Goal: Transaction & Acquisition: Purchase product/service

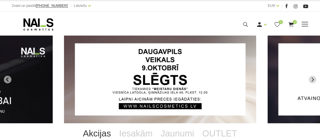
click at [307, 24] on span at bounding box center [305, 24] width 7 height 1
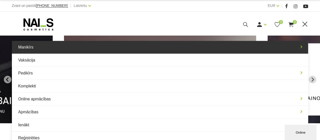
click at [41, 46] on link "Manikīrs" at bounding box center [160, 47] width 297 height 13
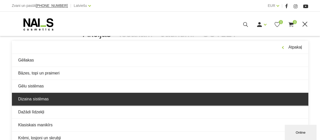
scroll to position [101, 0]
click at [45, 100] on link "Dizaina sistēmas" at bounding box center [160, 98] width 297 height 13
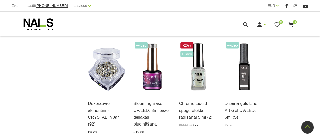
scroll to position [582, 0]
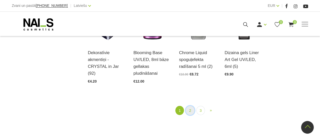
click at [190, 110] on link "2" at bounding box center [190, 110] width 9 height 9
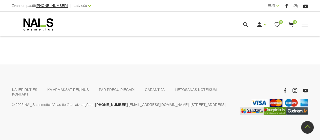
scroll to position [610, 0]
click at [206, 33] on link "3" at bounding box center [205, 28] width 9 height 9
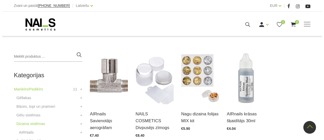
scroll to position [103, 0]
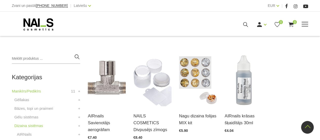
click at [248, 23] on icon at bounding box center [246, 24] width 6 height 6
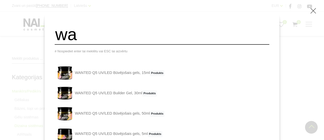
type input "w"
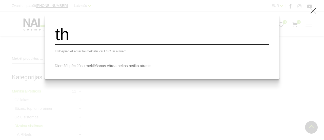
type input "t"
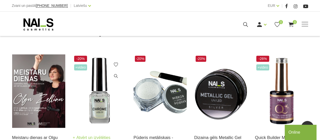
scroll to position [127, 0]
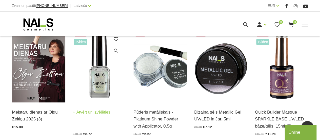
click at [100, 83] on img at bounding box center [99, 65] width 53 height 73
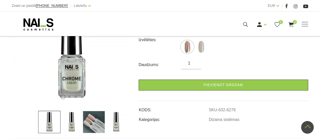
click at [94, 121] on img at bounding box center [94, 121] width 22 height 22
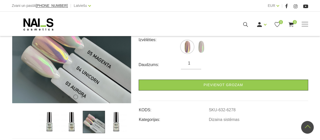
scroll to position [51, 0]
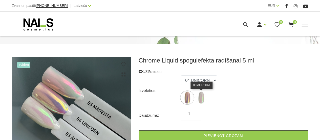
click at [200, 100] on img at bounding box center [201, 97] width 13 height 13
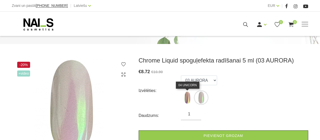
click at [188, 96] on img at bounding box center [187, 97] width 13 height 13
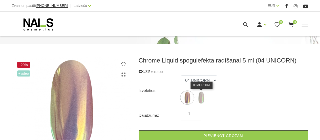
click at [200, 97] on img at bounding box center [201, 97] width 13 height 13
select select "6280"
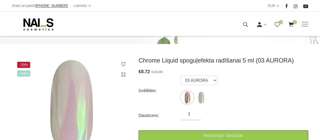
scroll to position [76, 0]
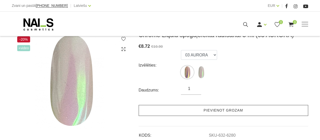
click at [224, 110] on link "Pievienot grozam" at bounding box center [224, 110] width 170 height 11
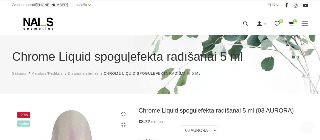
scroll to position [0, 0]
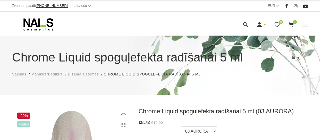
click at [89, 74] on span "Dizaina sistēmas" at bounding box center [83, 74] width 31 height 4
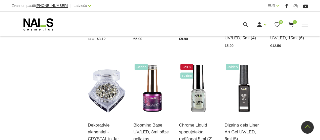
scroll to position [532, 0]
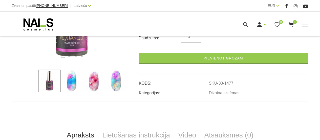
scroll to position [152, 0]
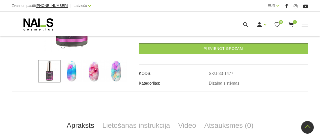
click at [76, 75] on img at bounding box center [72, 71] width 22 height 22
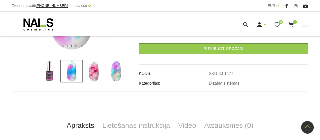
click at [94, 74] on img at bounding box center [94, 71] width 22 height 22
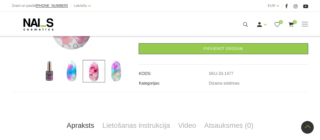
click at [120, 76] on img at bounding box center [116, 71] width 22 height 22
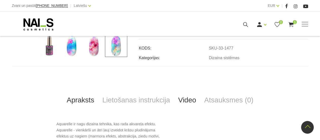
scroll to position [203, 0]
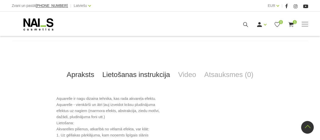
click at [162, 77] on link "Lietošanas instrukcija" at bounding box center [136, 74] width 76 height 17
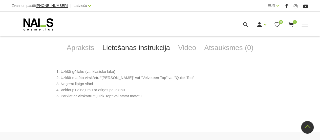
scroll to position [228, 0]
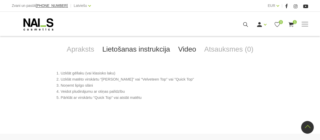
click at [194, 47] on link "Video" at bounding box center [187, 49] width 26 height 17
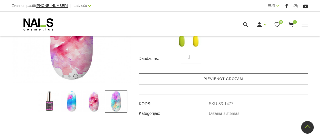
scroll to position [71, 0]
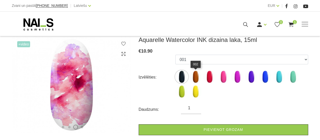
click at [196, 77] on img at bounding box center [195, 76] width 13 height 13
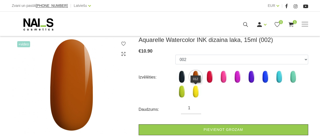
click at [197, 94] on img at bounding box center [195, 91] width 13 height 13
select select "1488"
